Goal: Task Accomplishment & Management: Check status

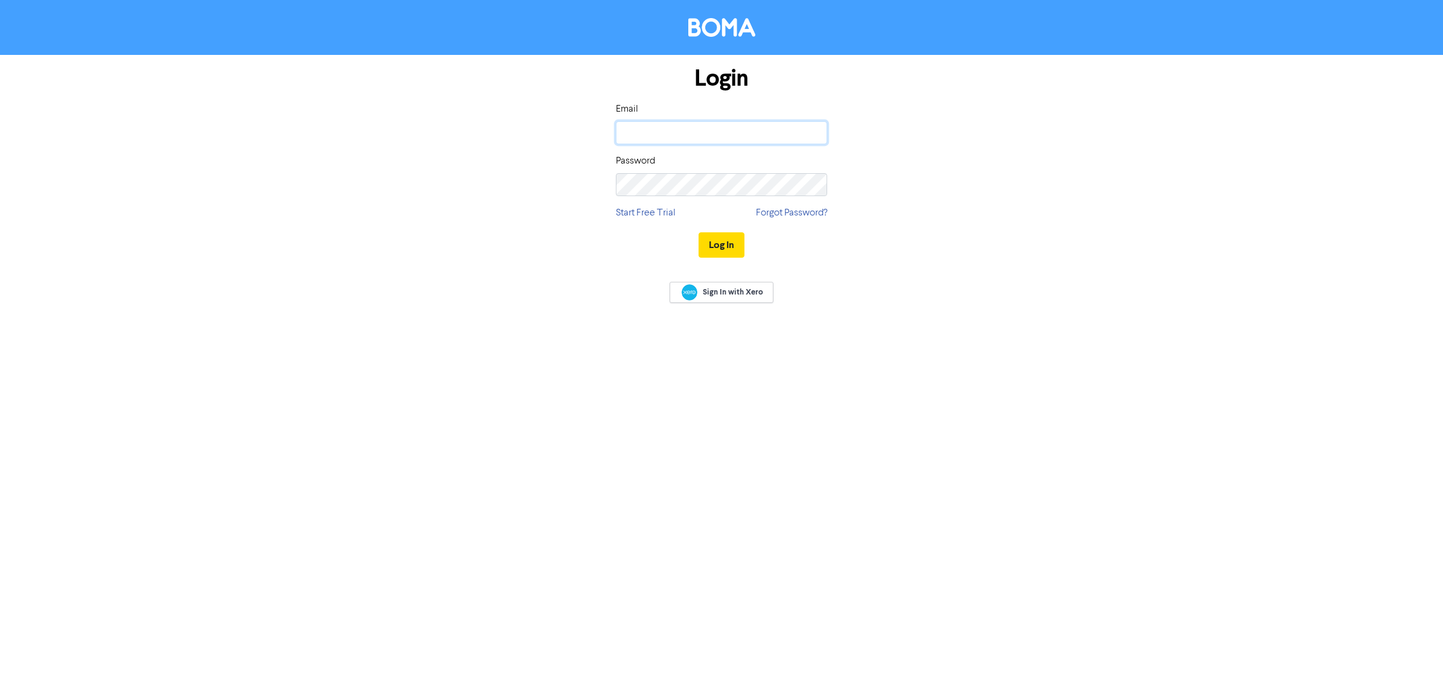
type input "[EMAIL_ADDRESS][DOMAIN_NAME]"
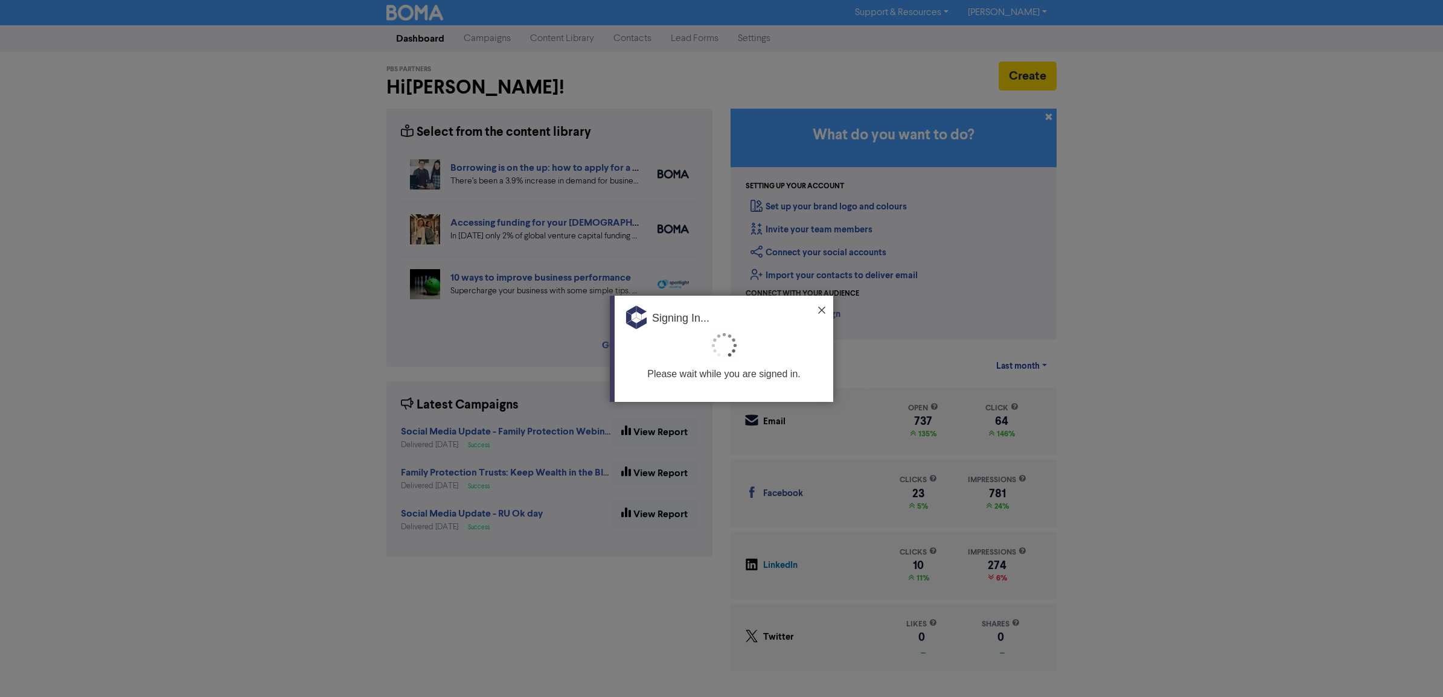
drag, startPoint x: 1283, startPoint y: 360, endPoint x: 1229, endPoint y: 360, distance: 53.7
click at [1283, 360] on div at bounding box center [721, 348] width 1443 height 697
click at [824, 310] on img at bounding box center [821, 310] width 7 height 7
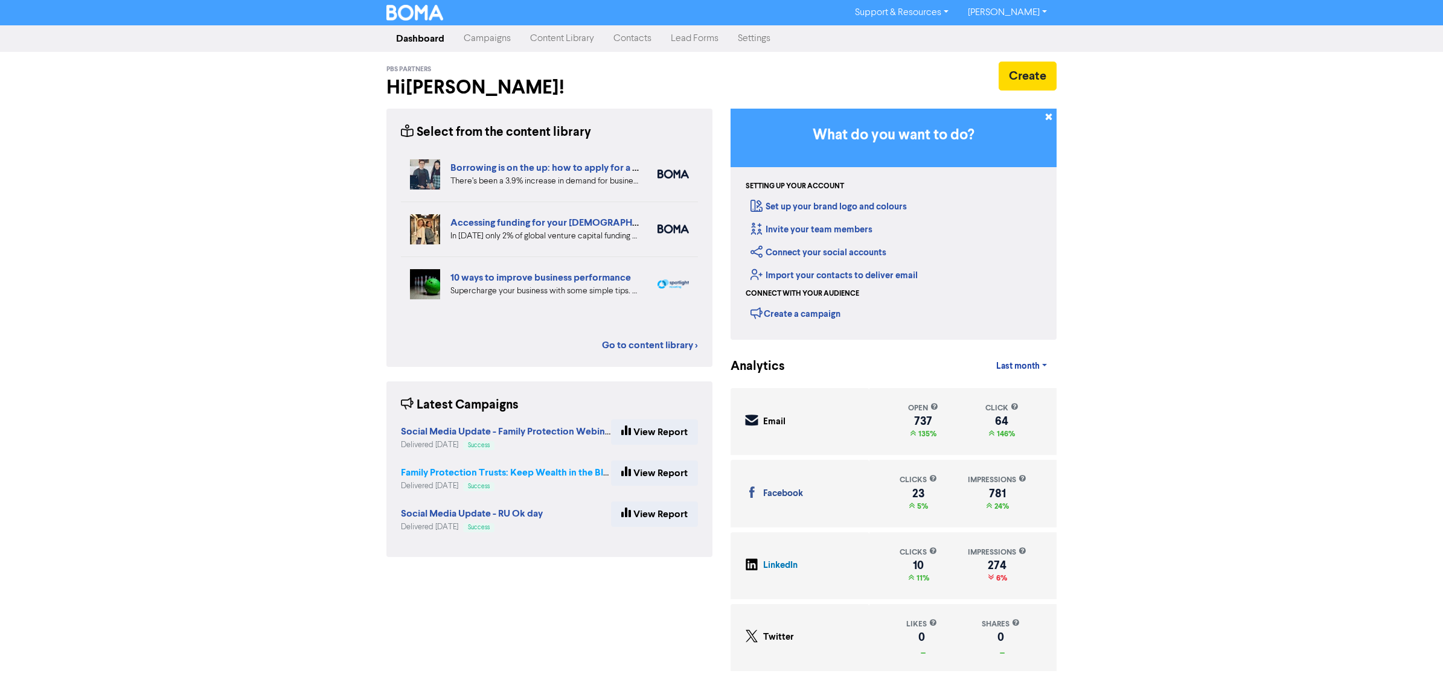
click at [534, 469] on strong "Family Protection Trusts: Keep Wealth in the Bloodline – [DATE] 5:30 PM" at bounding box center [557, 473] width 312 height 12
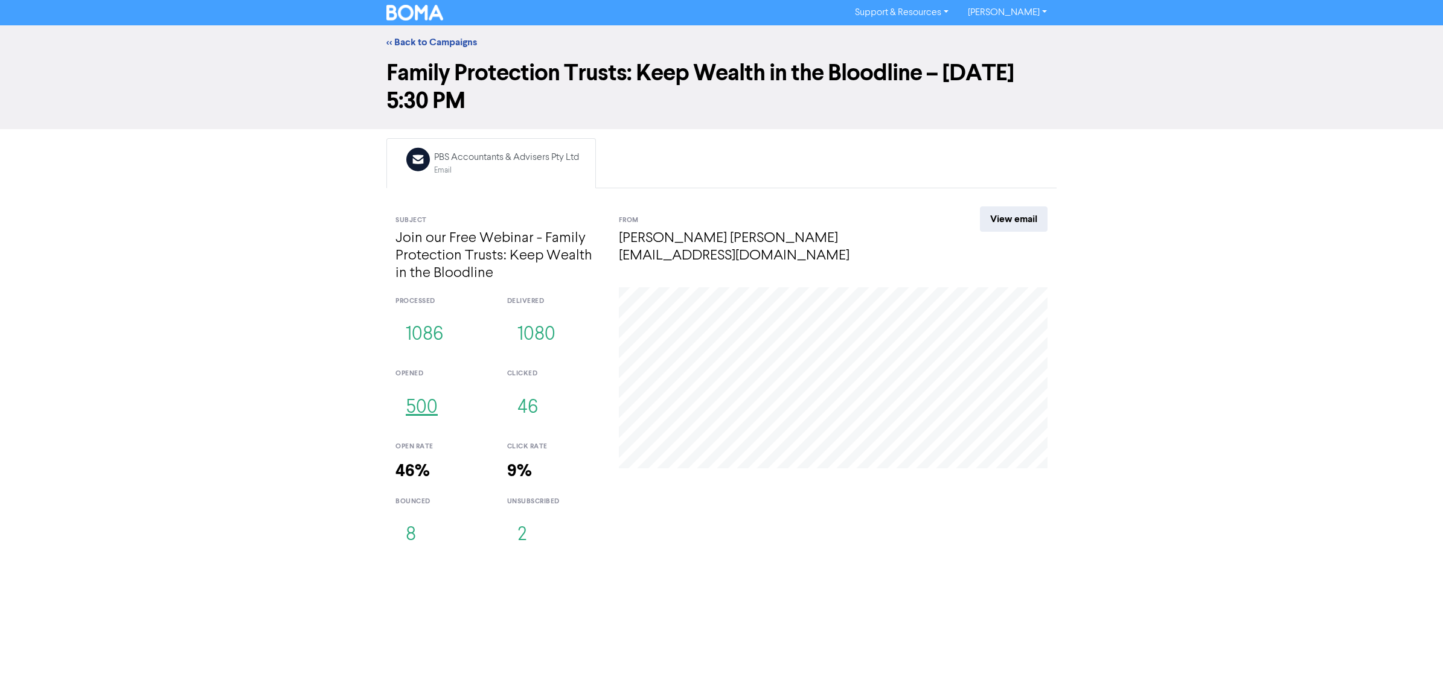
click at [420, 412] on button "500" at bounding box center [421, 408] width 53 height 40
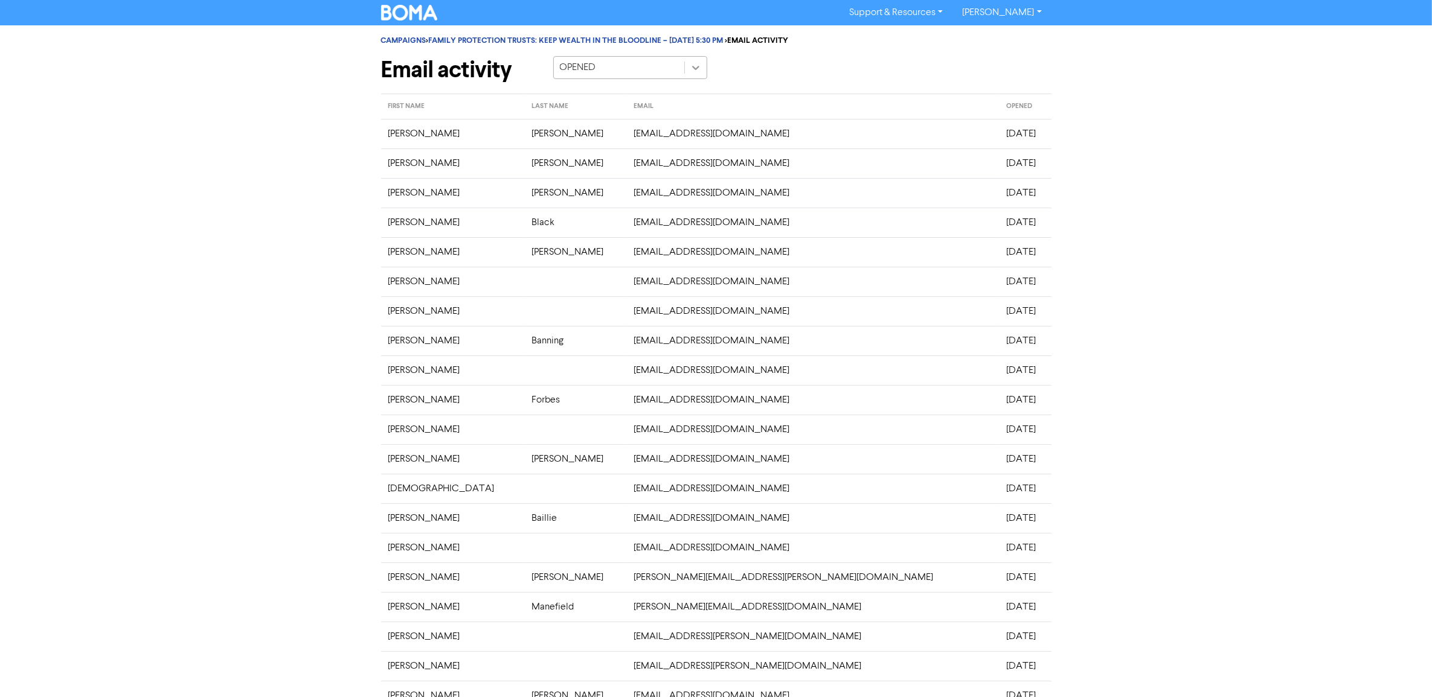
click at [692, 71] on icon at bounding box center [696, 68] width 12 height 12
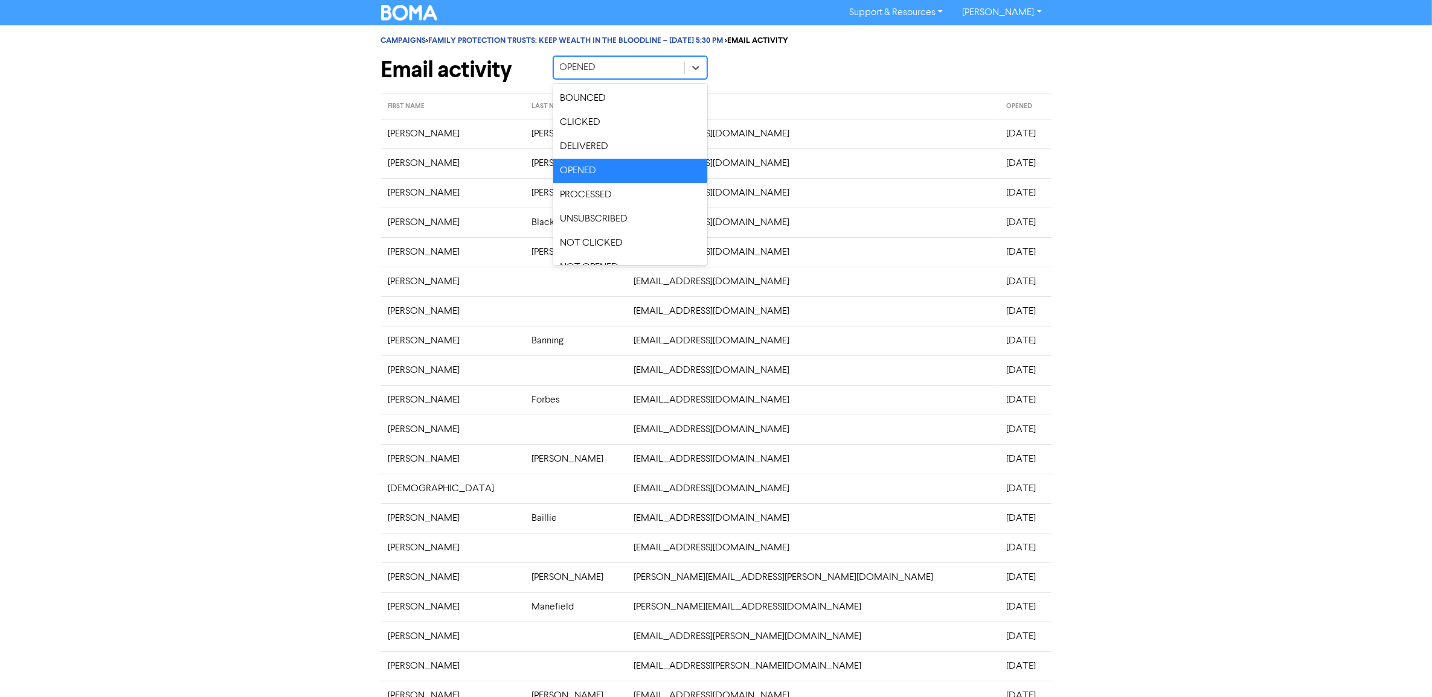
scroll to position [16, 0]
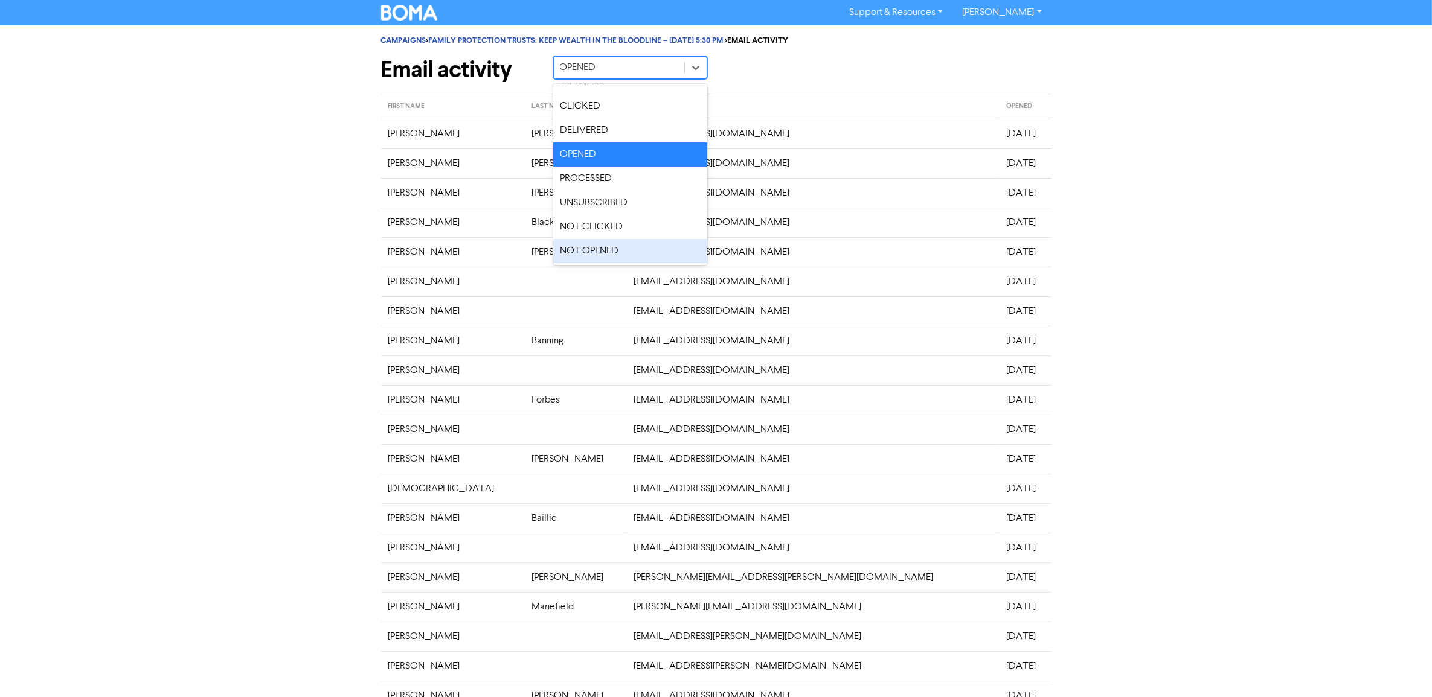
click at [597, 248] on div "NOT OPENED" at bounding box center [630, 251] width 154 height 24
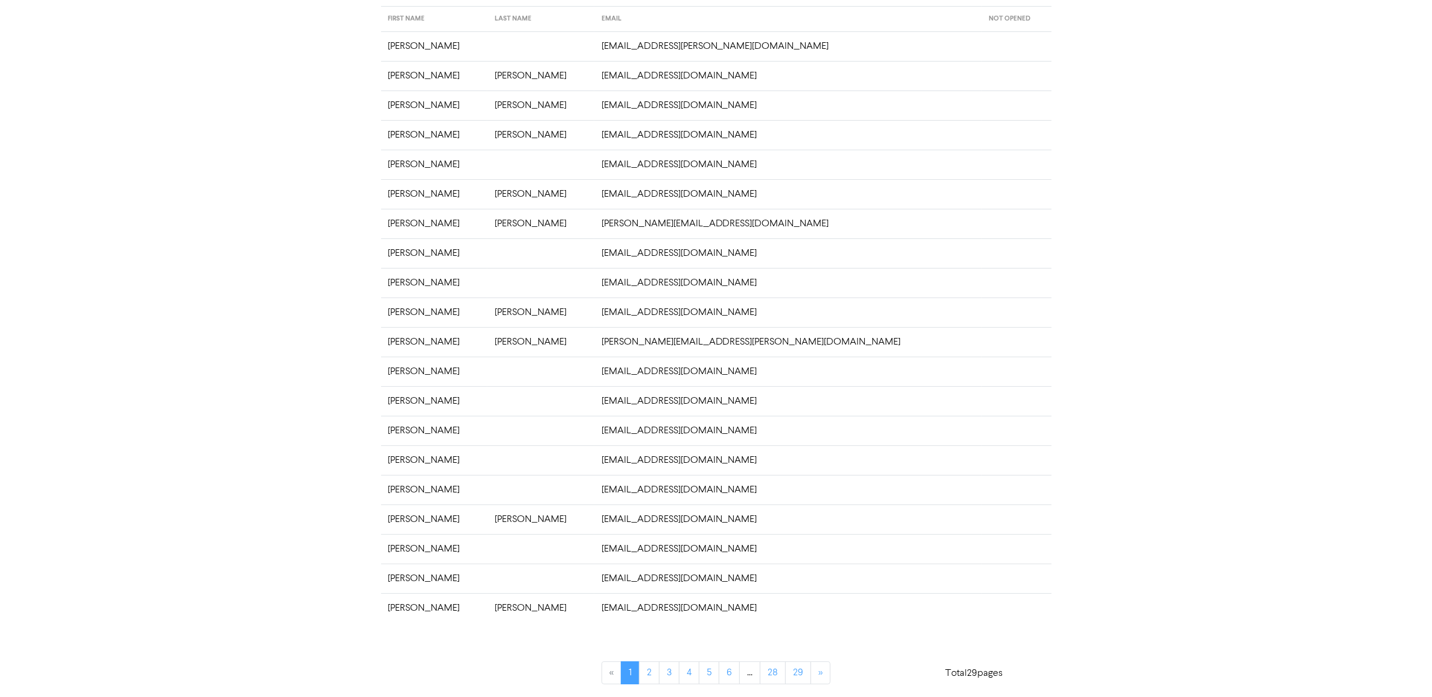
scroll to position [92, 0]
click at [647, 671] on link "2" at bounding box center [649, 671] width 21 height 23
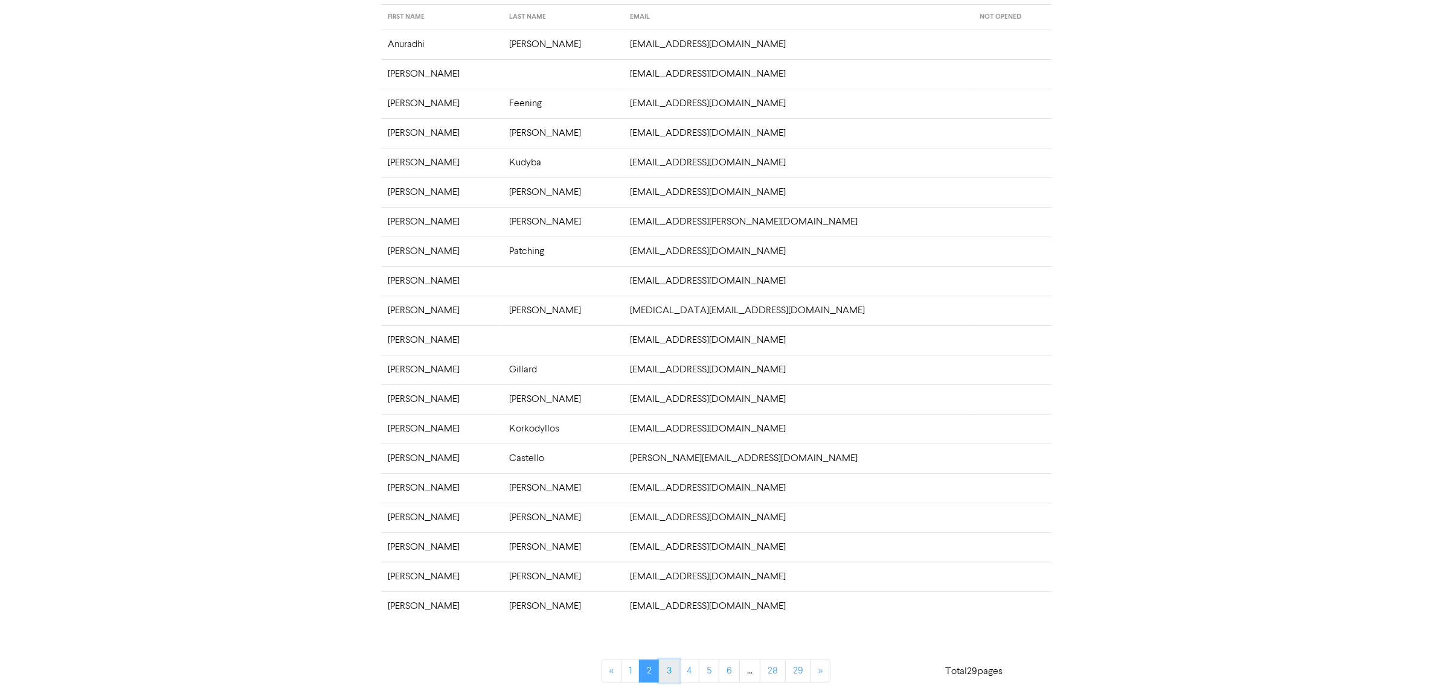
click at [667, 672] on link "3" at bounding box center [669, 671] width 21 height 23
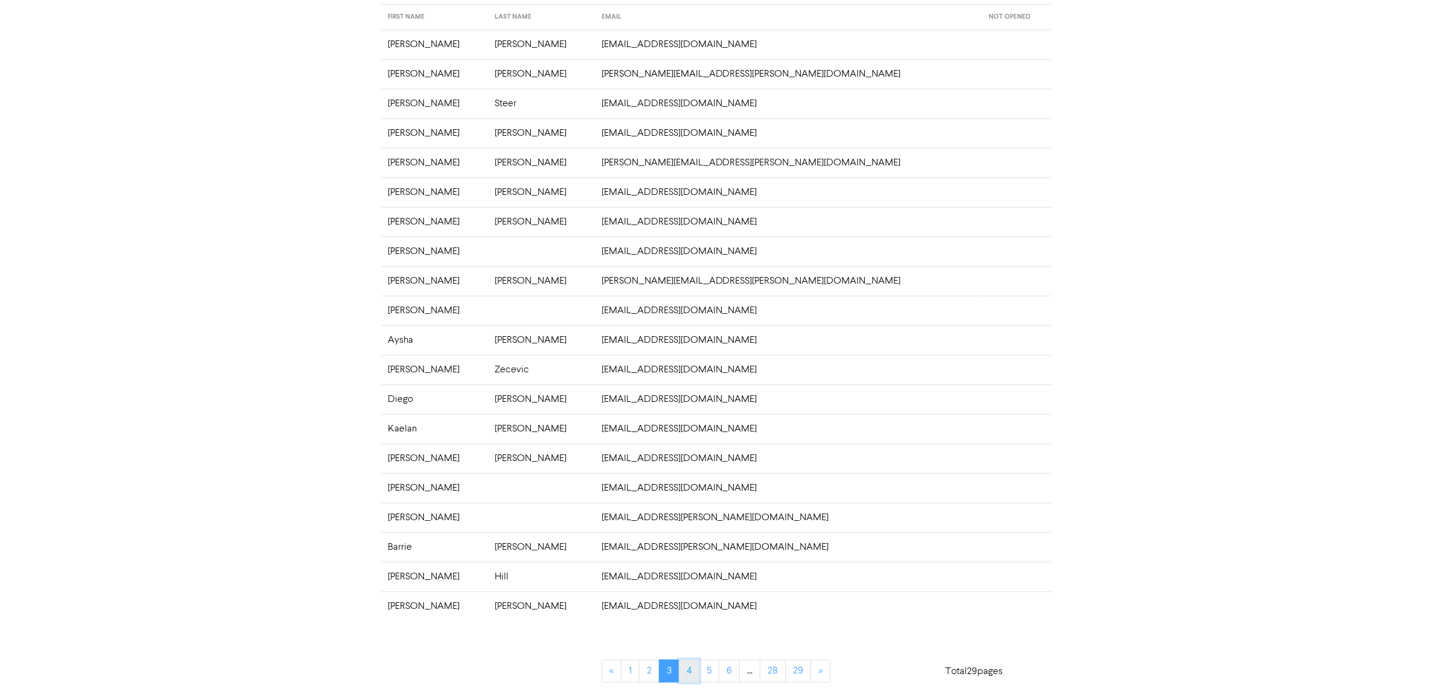
click at [692, 669] on link "4" at bounding box center [689, 671] width 21 height 23
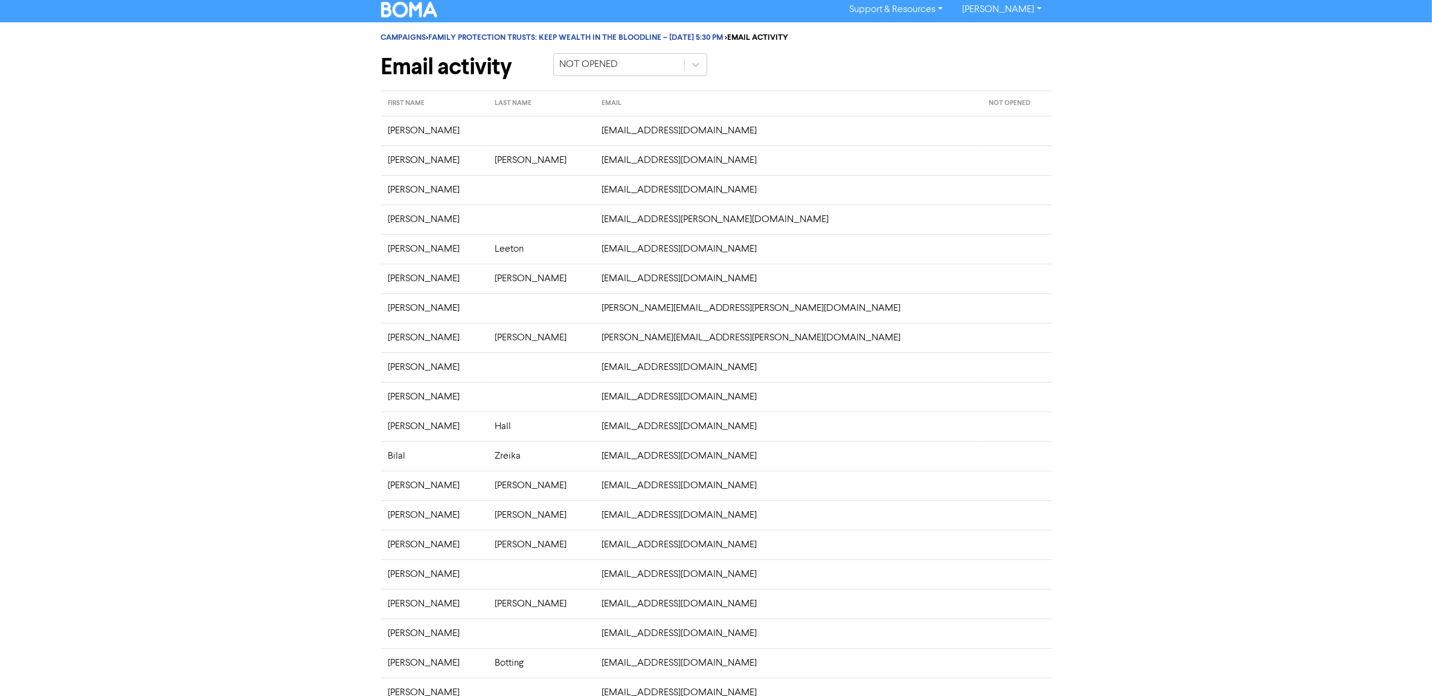
scroll to position [0, 0]
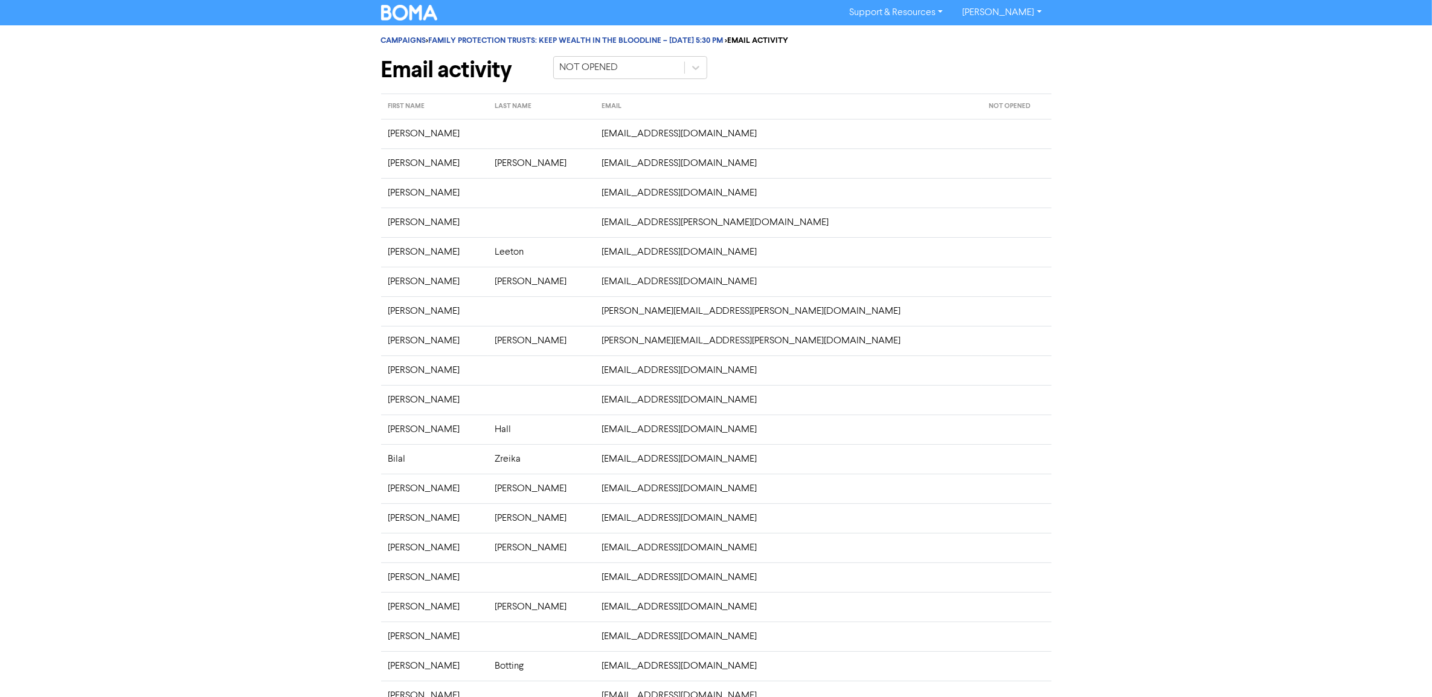
drag, startPoint x: 255, startPoint y: 261, endPoint x: 687, endPoint y: 91, distance: 464.6
click at [255, 261] on div "CAMPAIGNS > FAMILY PROTECTION TRUSTS: KEEP WEALTH IN THE BLOODLINE – [DATE] 5:3…" at bounding box center [716, 405] width 1432 height 761
click at [417, 39] on link "CAMPAIGNS" at bounding box center [403, 41] width 45 height 10
